Goal: Answer question/provide support

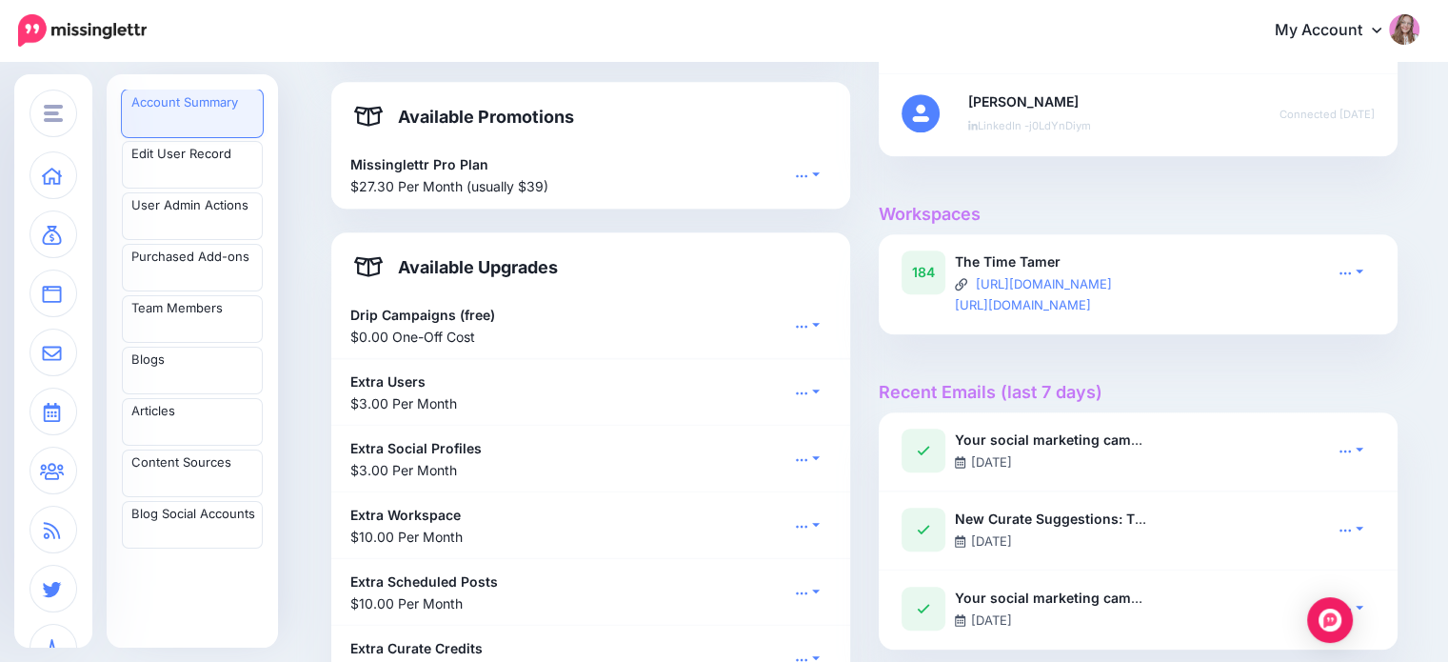
scroll to position [190, 0]
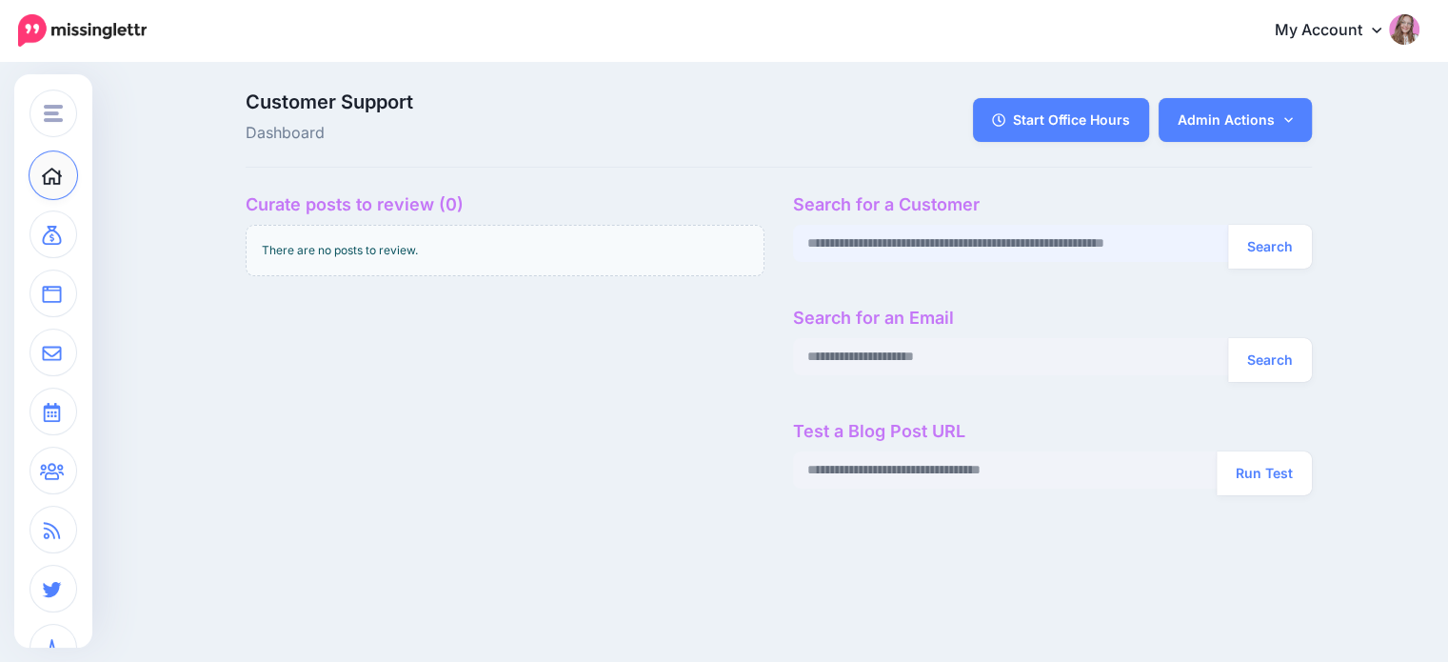
click at [1022, 246] on input "text" at bounding box center [1011, 243] width 436 height 37
paste input "**********"
type input "**********"
click at [1267, 247] on button "Search" at bounding box center [1270, 247] width 84 height 44
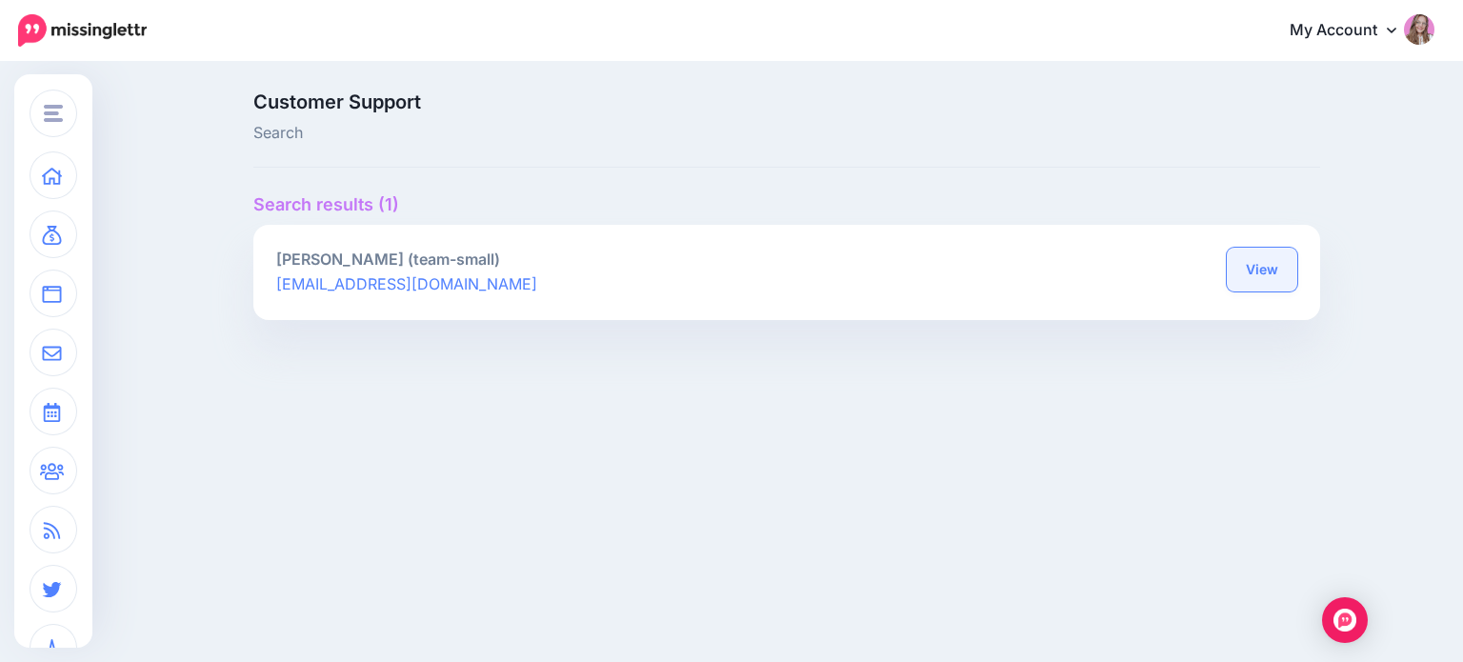
click at [1231, 275] on link "View" at bounding box center [1261, 270] width 70 height 44
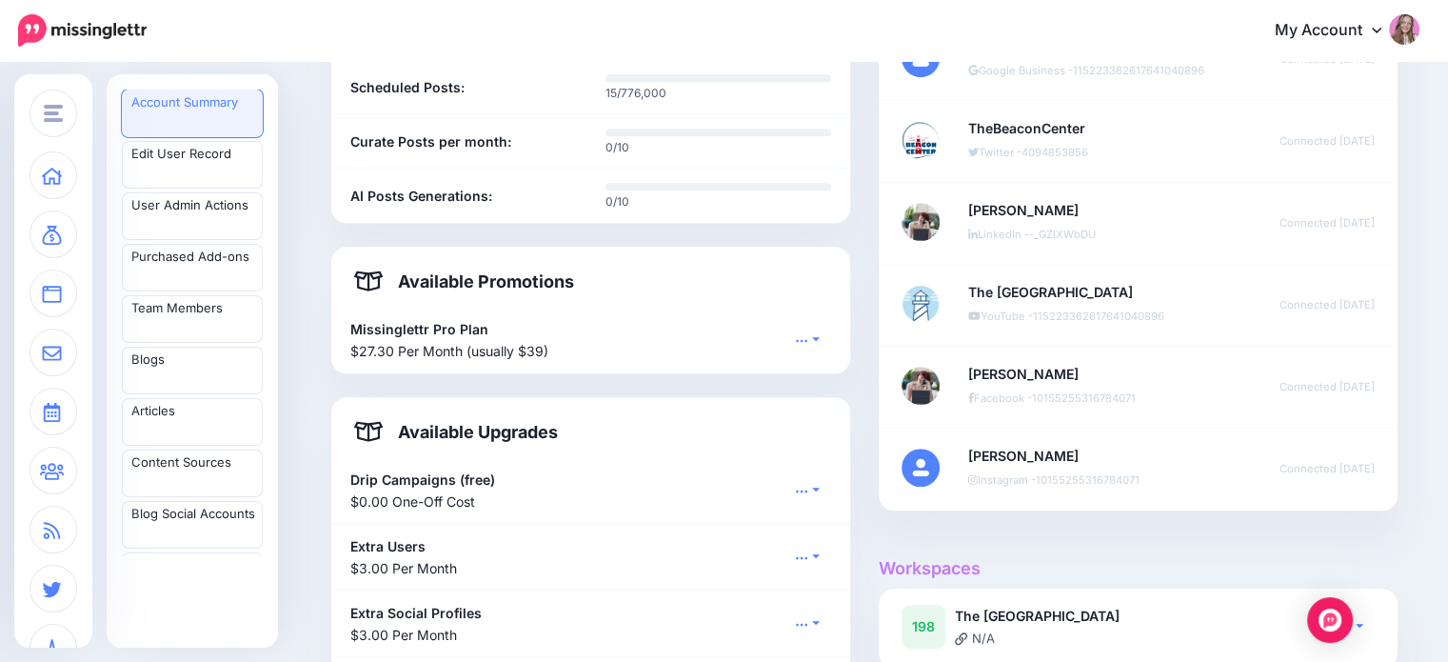
scroll to position [1238, 0]
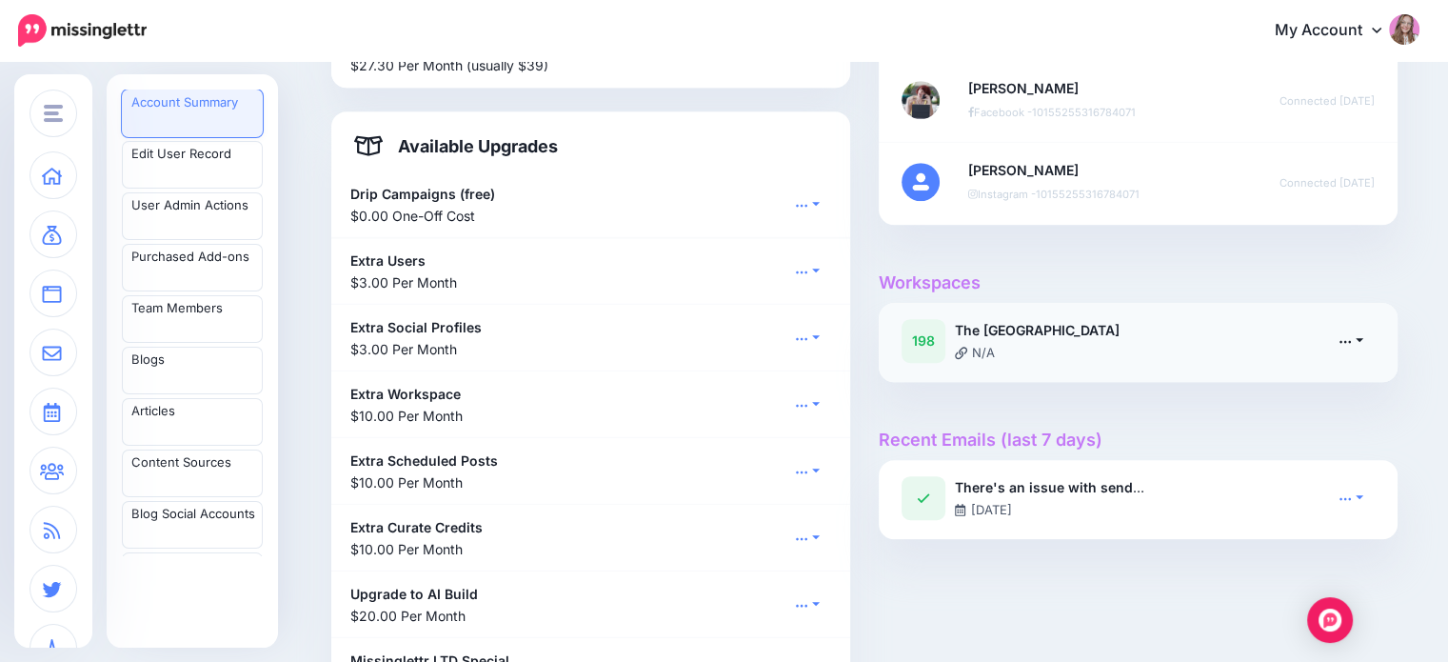
click at [1347, 344] on icon at bounding box center [1345, 340] width 13 height 13
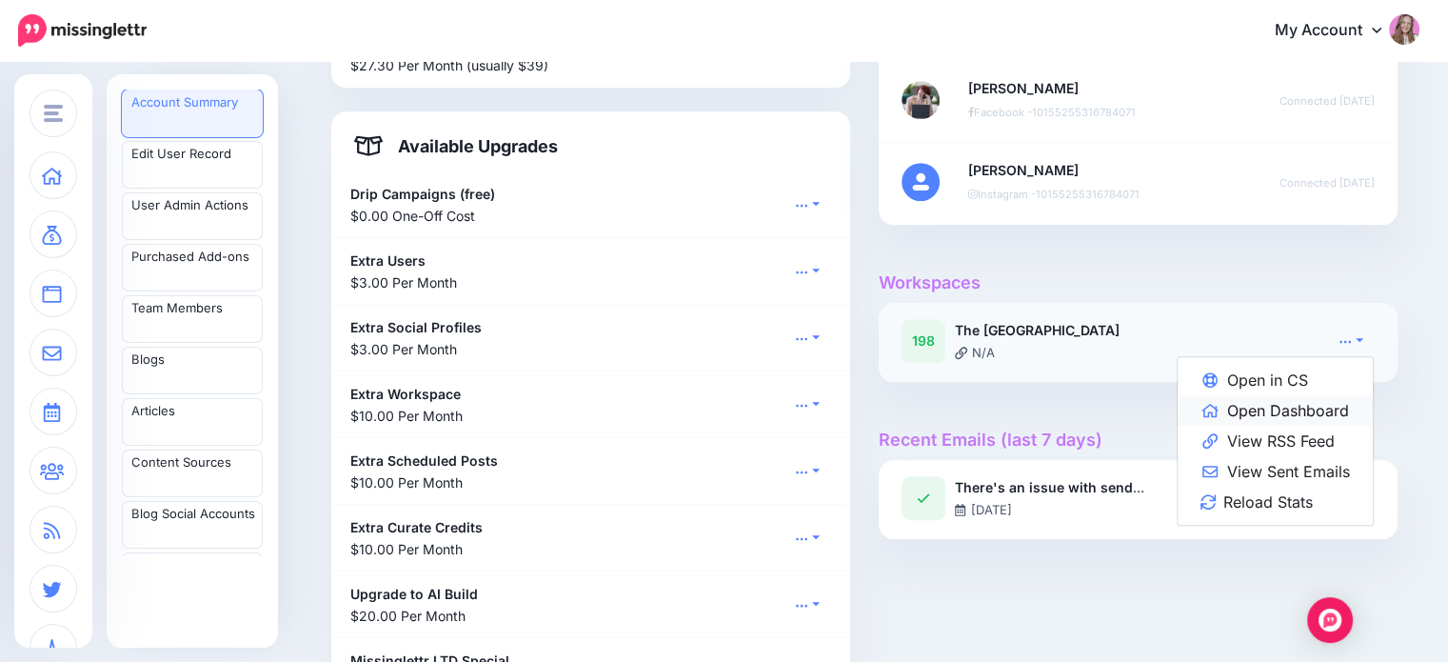
click at [1327, 413] on link "Open Dashboard" at bounding box center [1275, 410] width 195 height 30
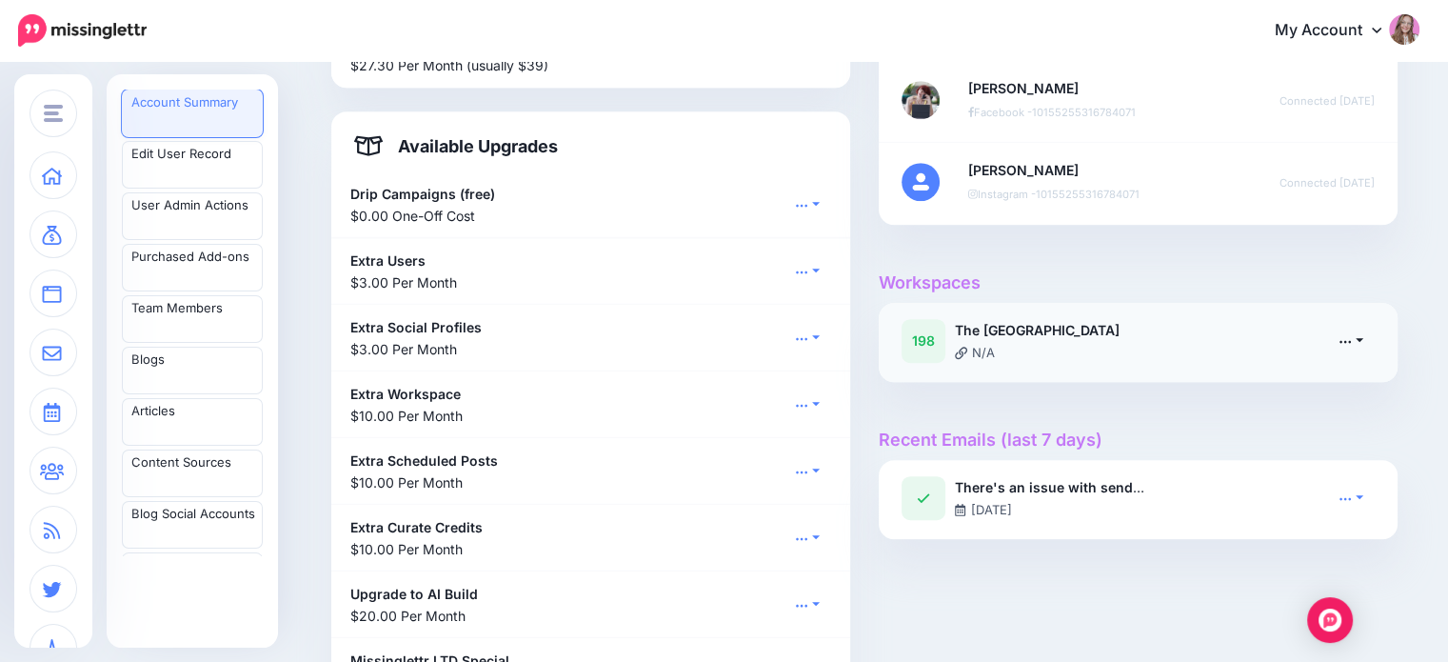
click at [1348, 341] on icon at bounding box center [1345, 340] width 13 height 13
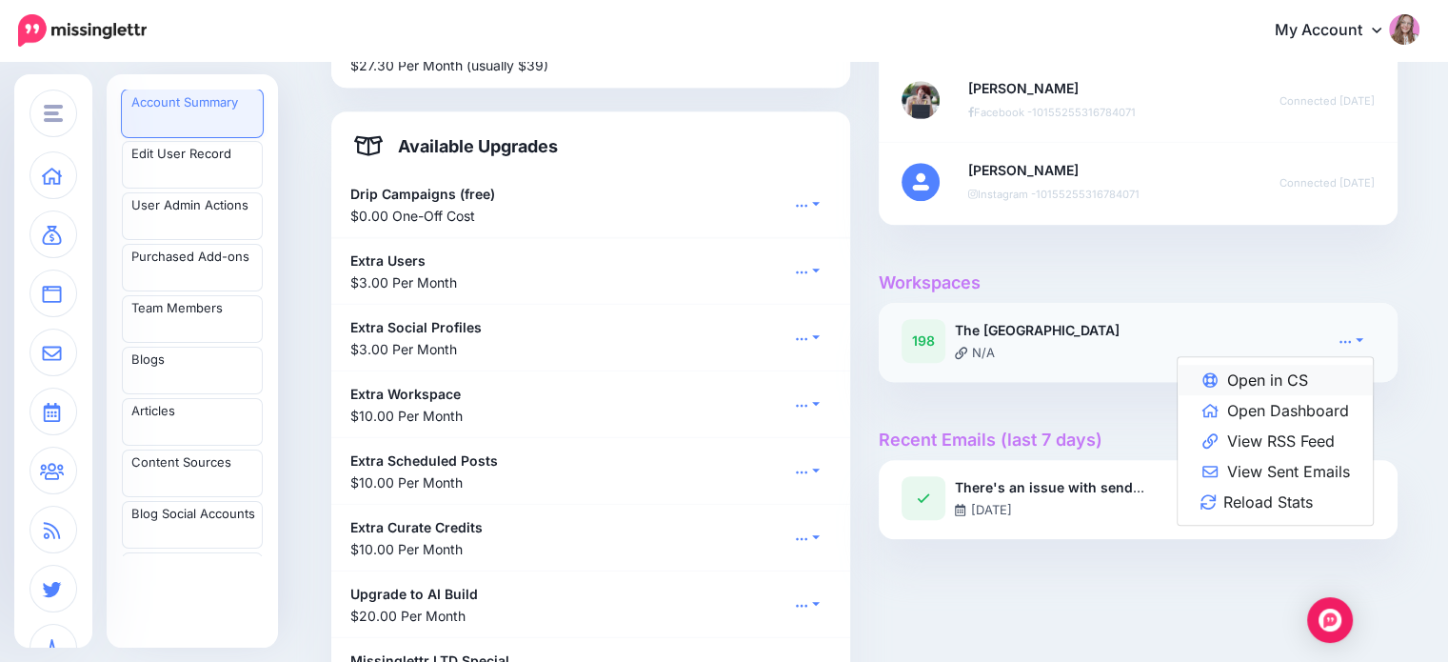
click at [1319, 379] on link "Open in CS" at bounding box center [1275, 380] width 195 height 30
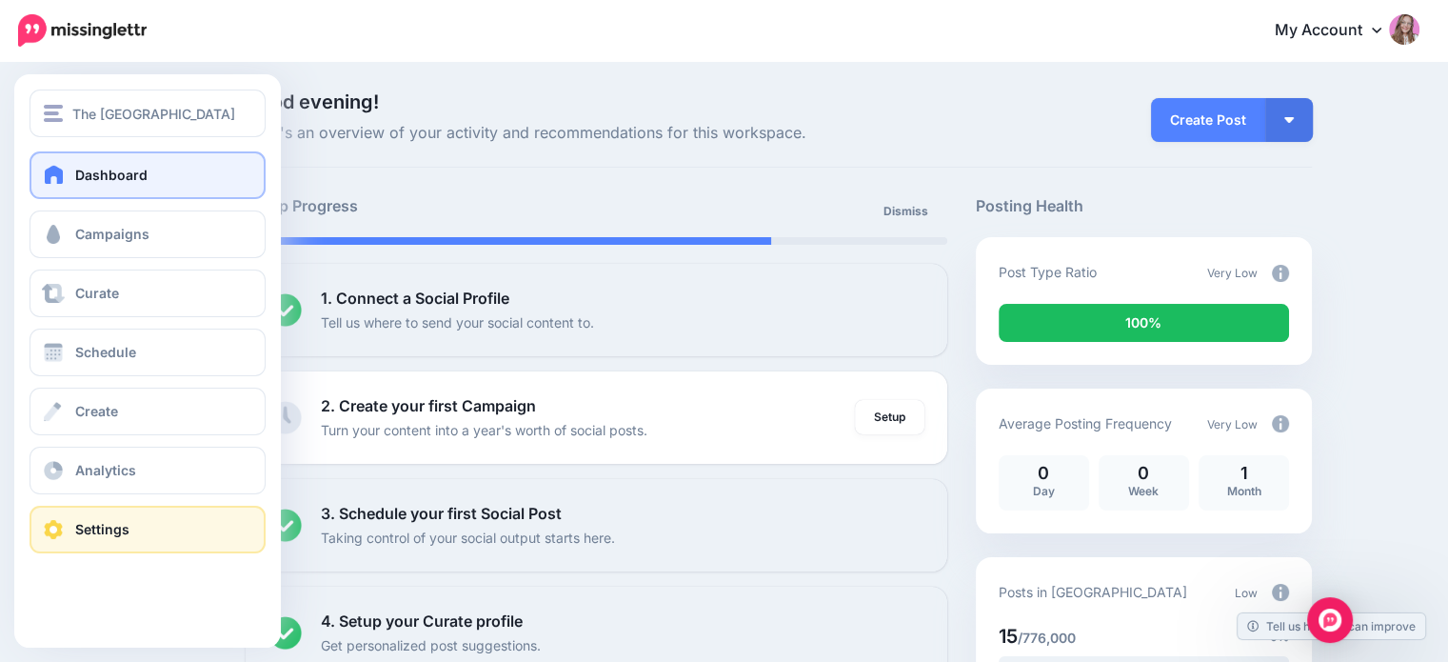
click at [63, 536] on span at bounding box center [53, 529] width 25 height 19
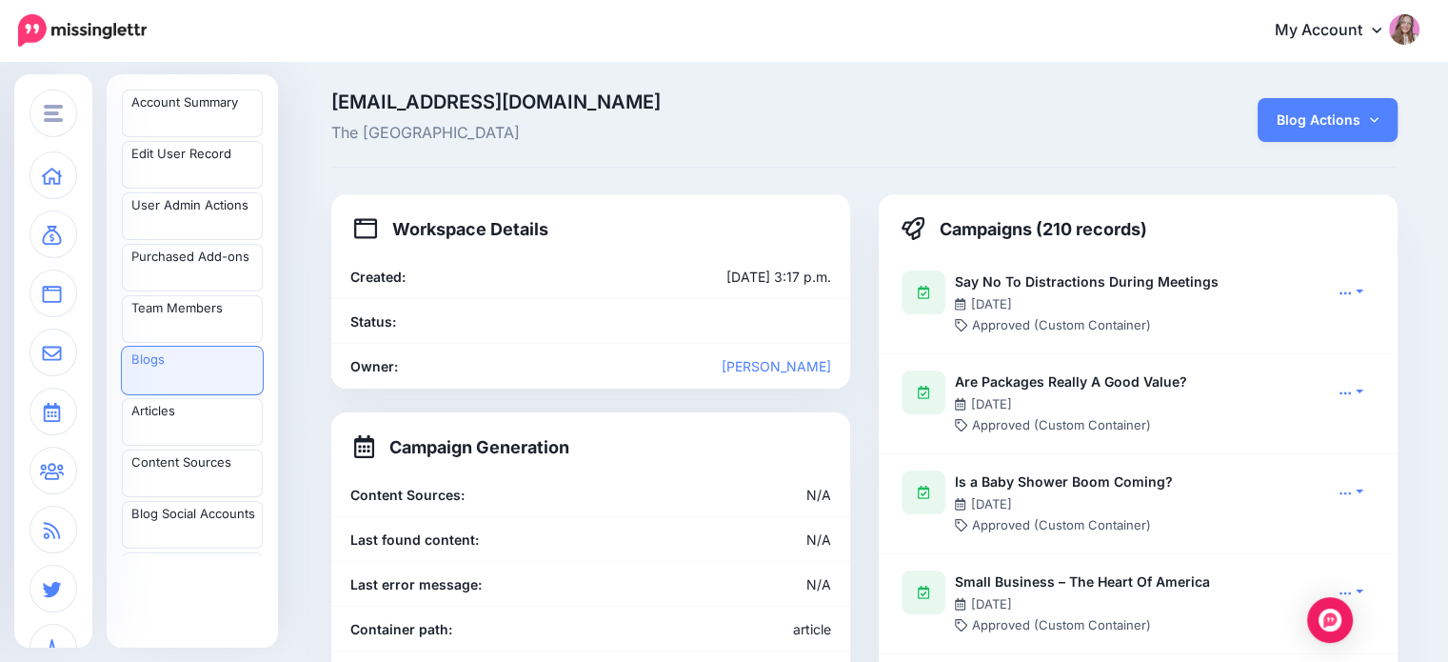
click at [1384, 127] on link "Blog Actions" at bounding box center [1328, 120] width 140 height 44
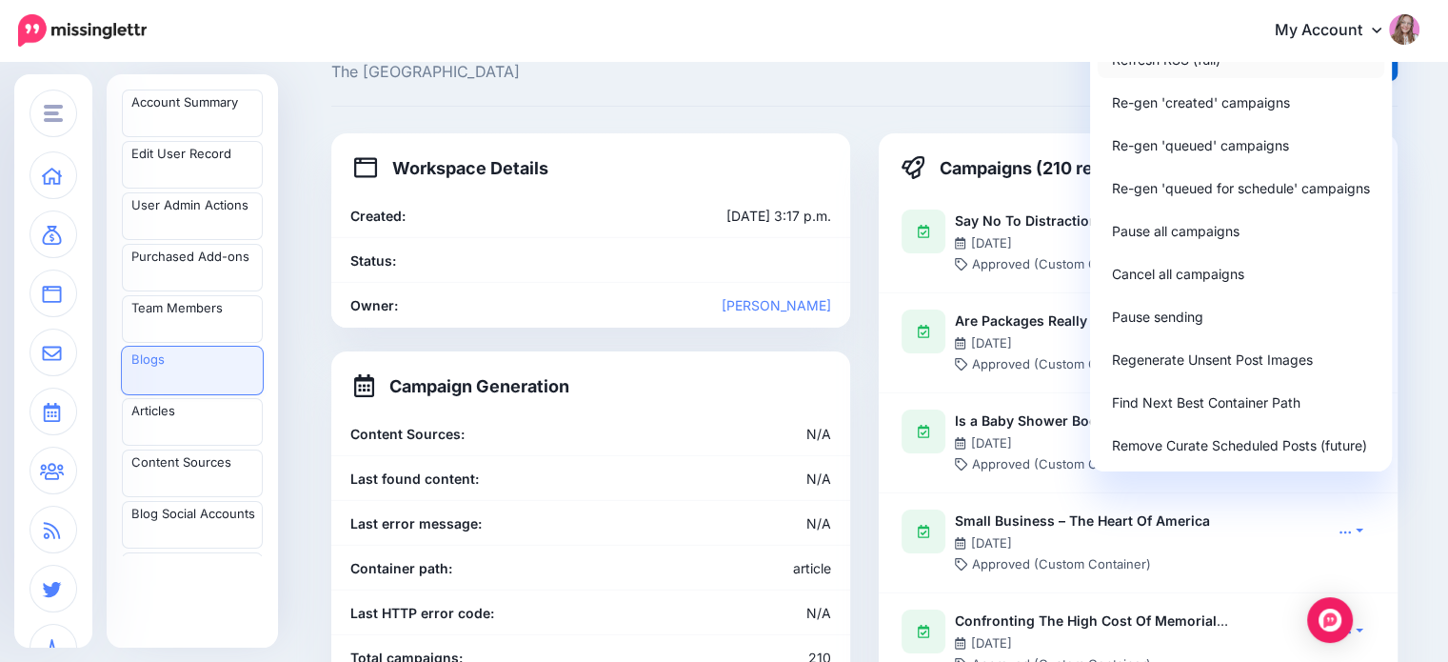
scroll to position [95, 0]
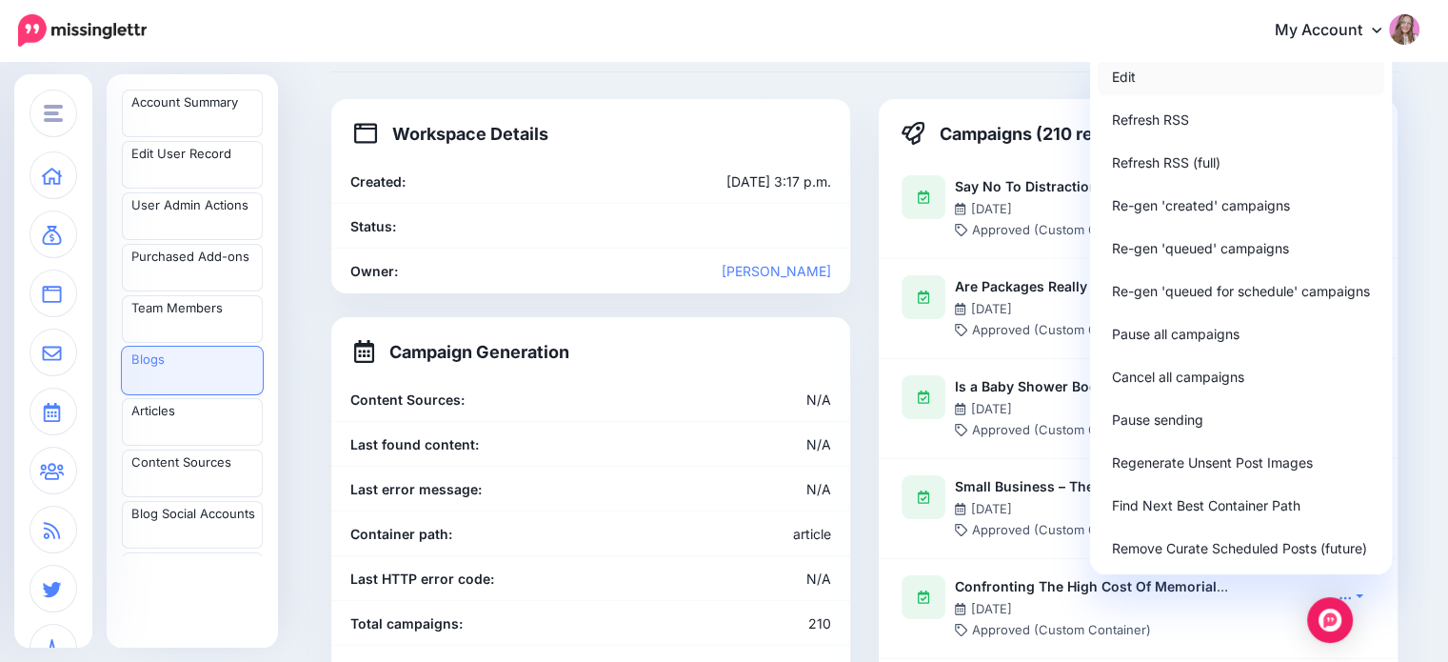
click at [1204, 87] on link "Edit" at bounding box center [1241, 76] width 287 height 37
